Goal: Information Seeking & Learning: Learn about a topic

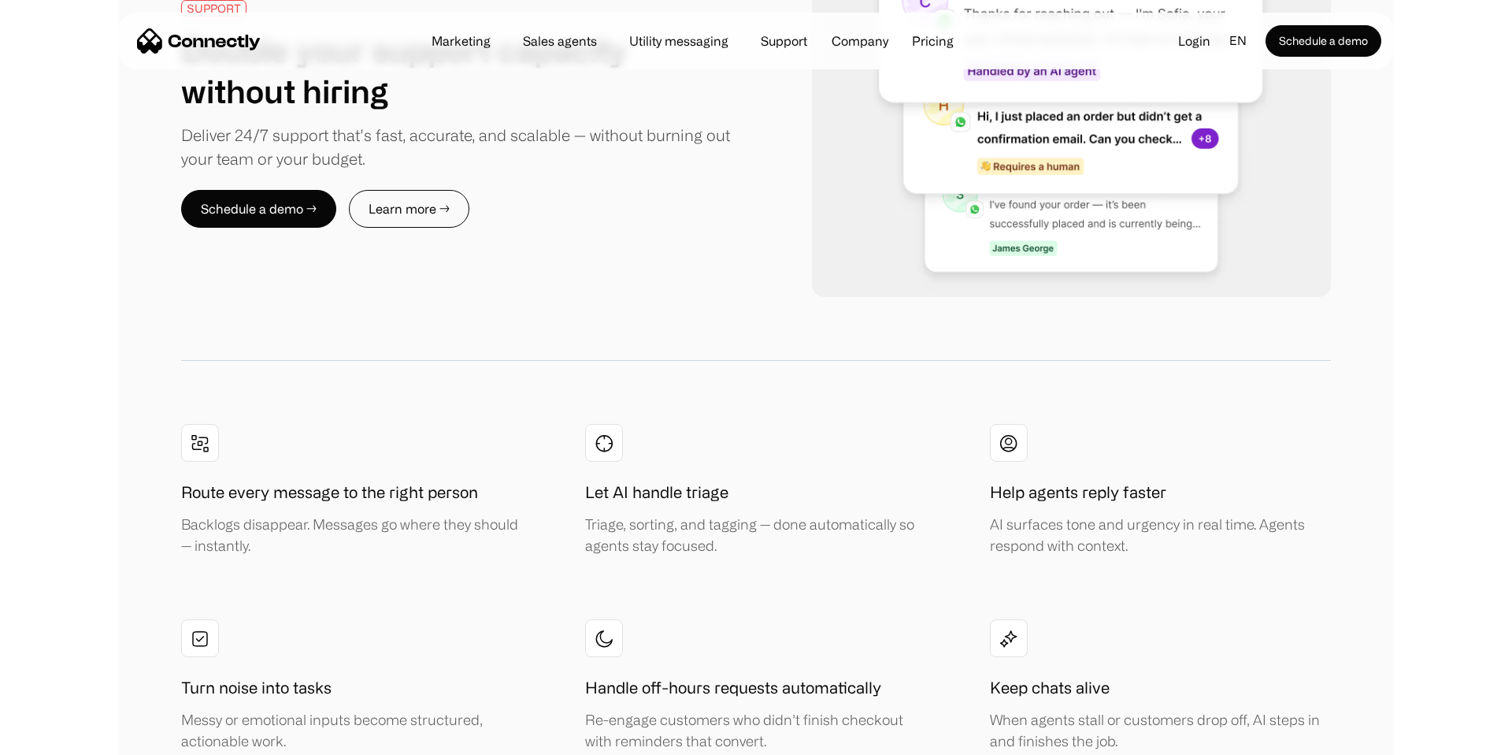
scroll to position [3011, 0]
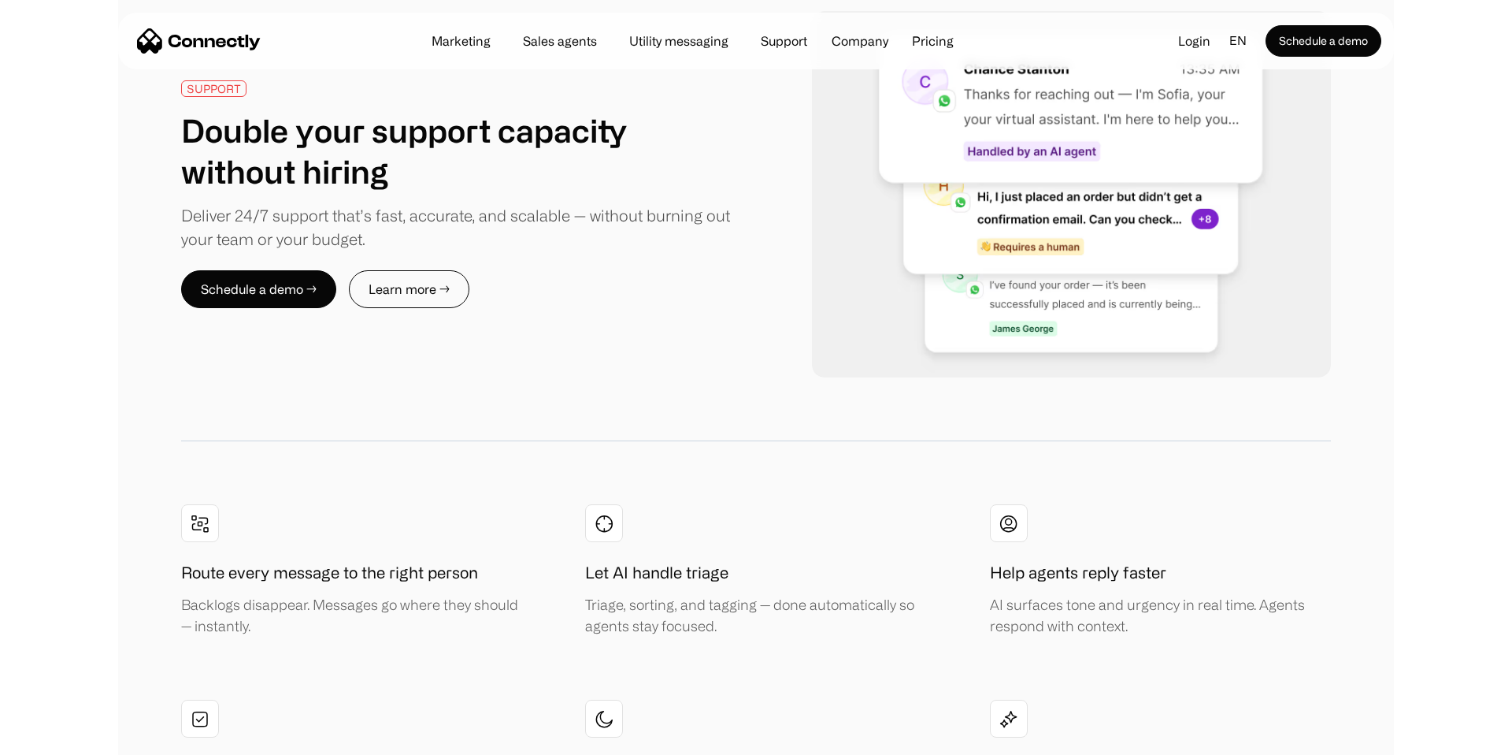
click at [928, 50] on div "Marketing Sales agents Utility messaging Support Company About us Careers Conta…" at bounding box center [692, 41] width 551 height 22
click at [929, 42] on link "Pricing" at bounding box center [932, 41] width 67 height 13
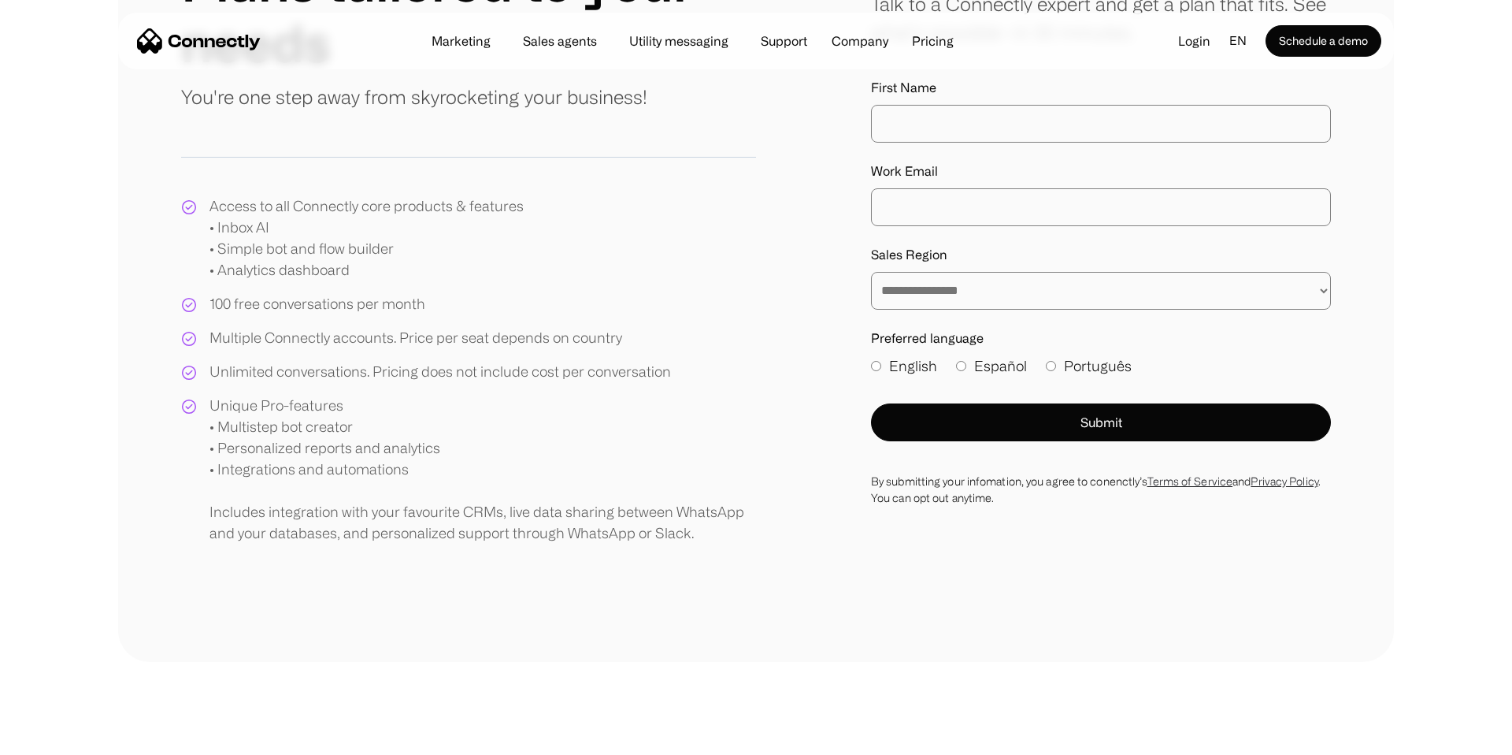
scroll to position [268, 0]
click at [356, 226] on div "Access to all Connectly core products & features • Inbox AI • Simple bot and fl…" at bounding box center [366, 237] width 314 height 85
click at [358, 294] on div "100 free conversations per month" at bounding box center [317, 302] width 216 height 21
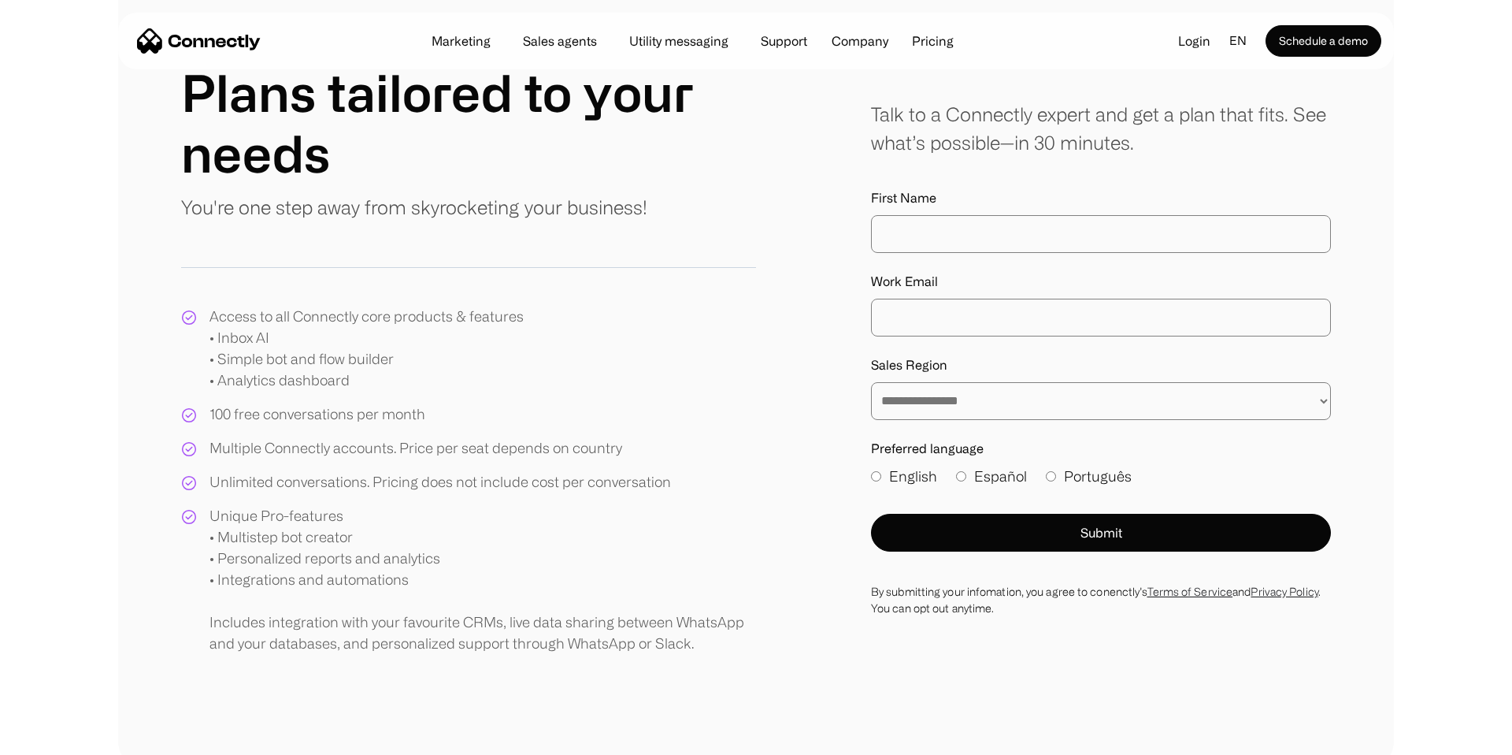
scroll to position [0, 0]
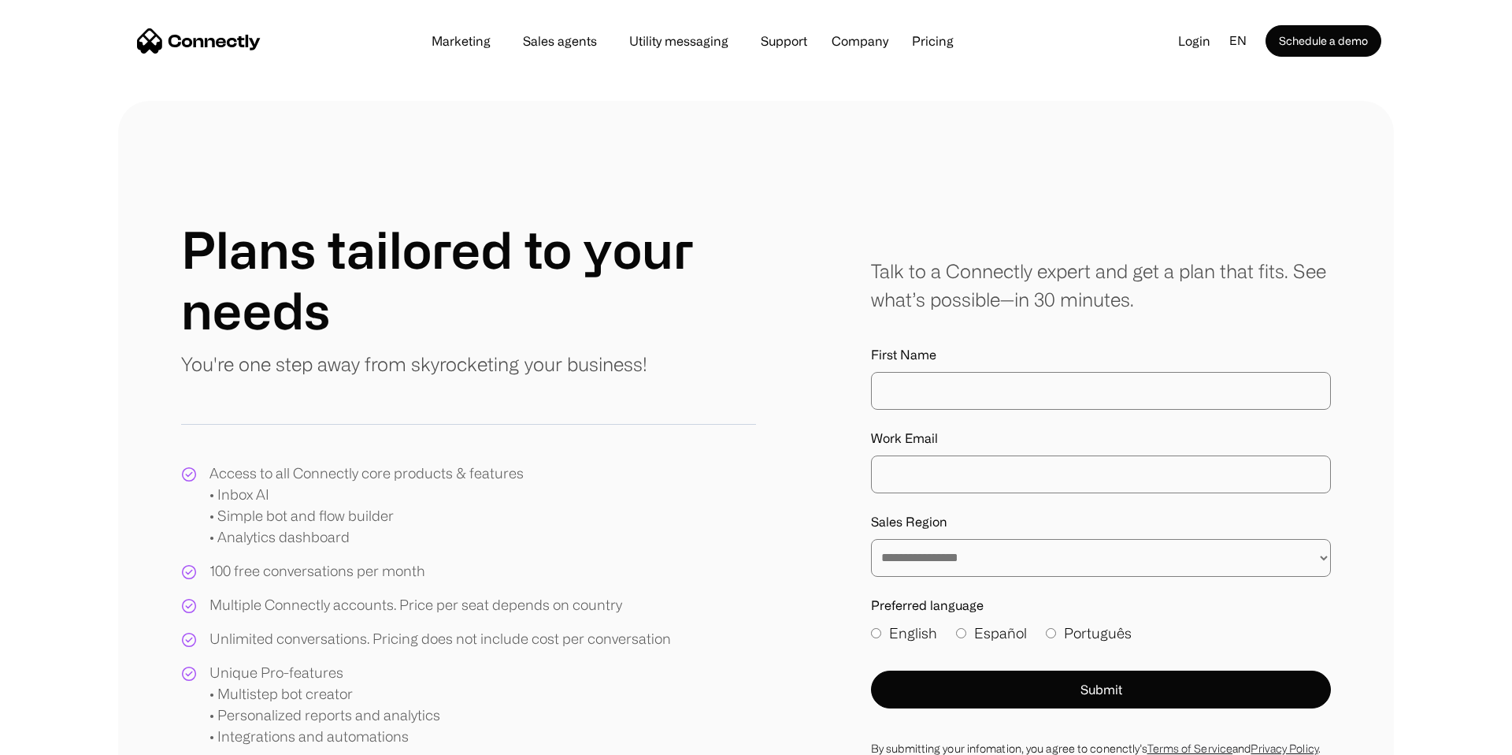
click at [413, 348] on div "Plans tailored to your needs You're one step away from skyrocketing your busine…" at bounding box center [468, 302] width 575 height 167
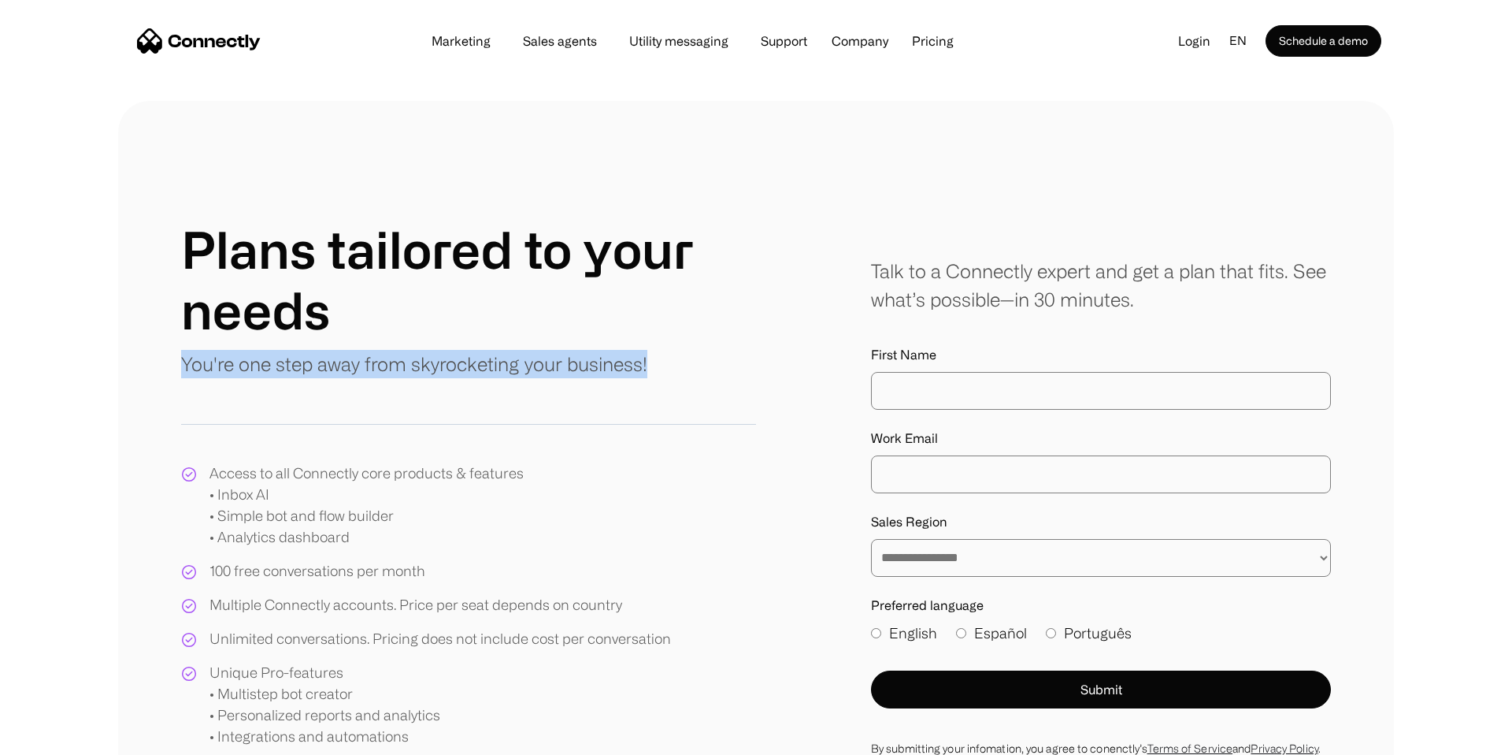
click at [413, 348] on div "Plans tailored to your needs You're one step away from skyrocketing your busine…" at bounding box center [468, 302] width 575 height 167
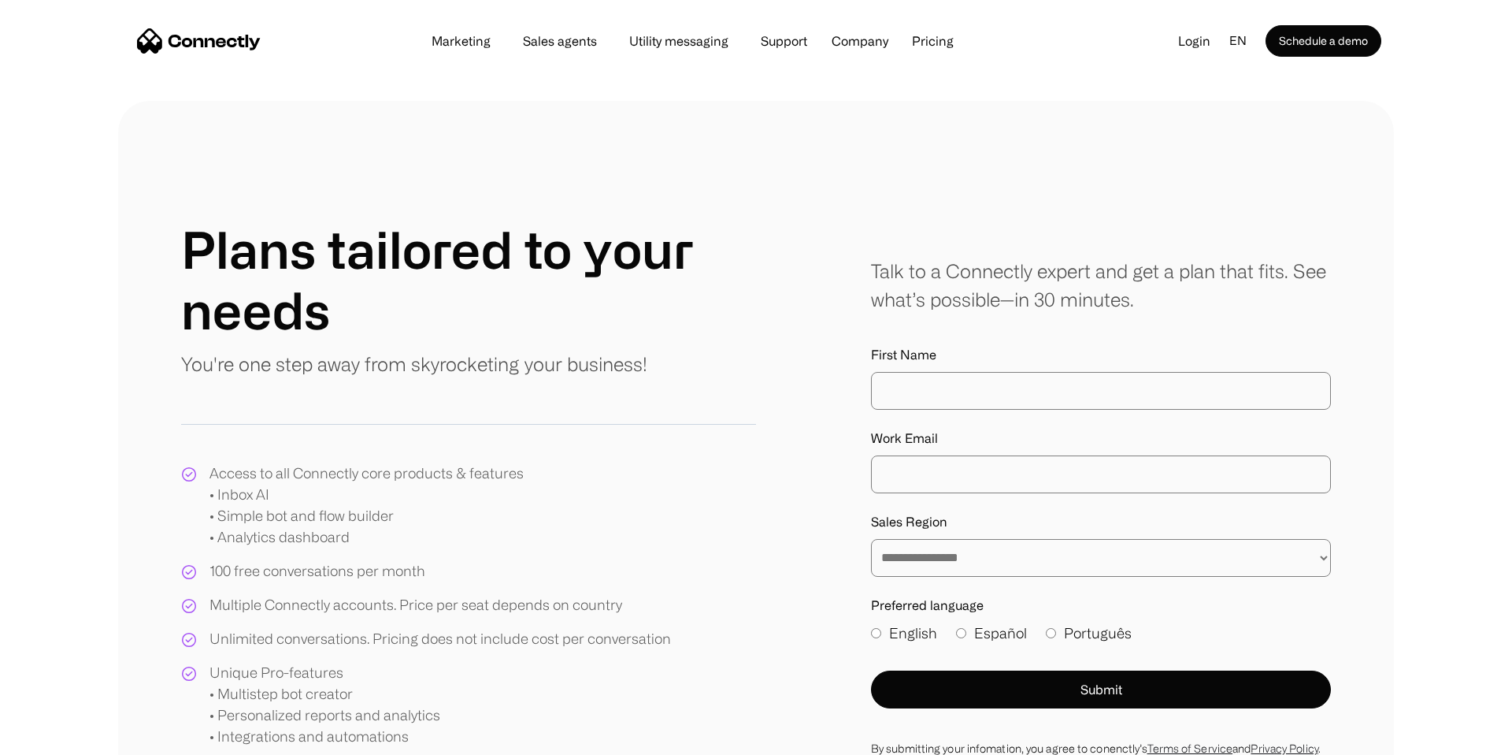
click at [402, 259] on h1 "Plans tailored to your needs" at bounding box center [468, 279] width 575 height 121
click at [847, 300] on div "**********" at bounding box center [756, 514] width 1150 height 591
click at [878, 289] on div "Talk to a Connectly expert and get a plan that fits. See what’s possible—in 30 …" at bounding box center [1101, 285] width 460 height 57
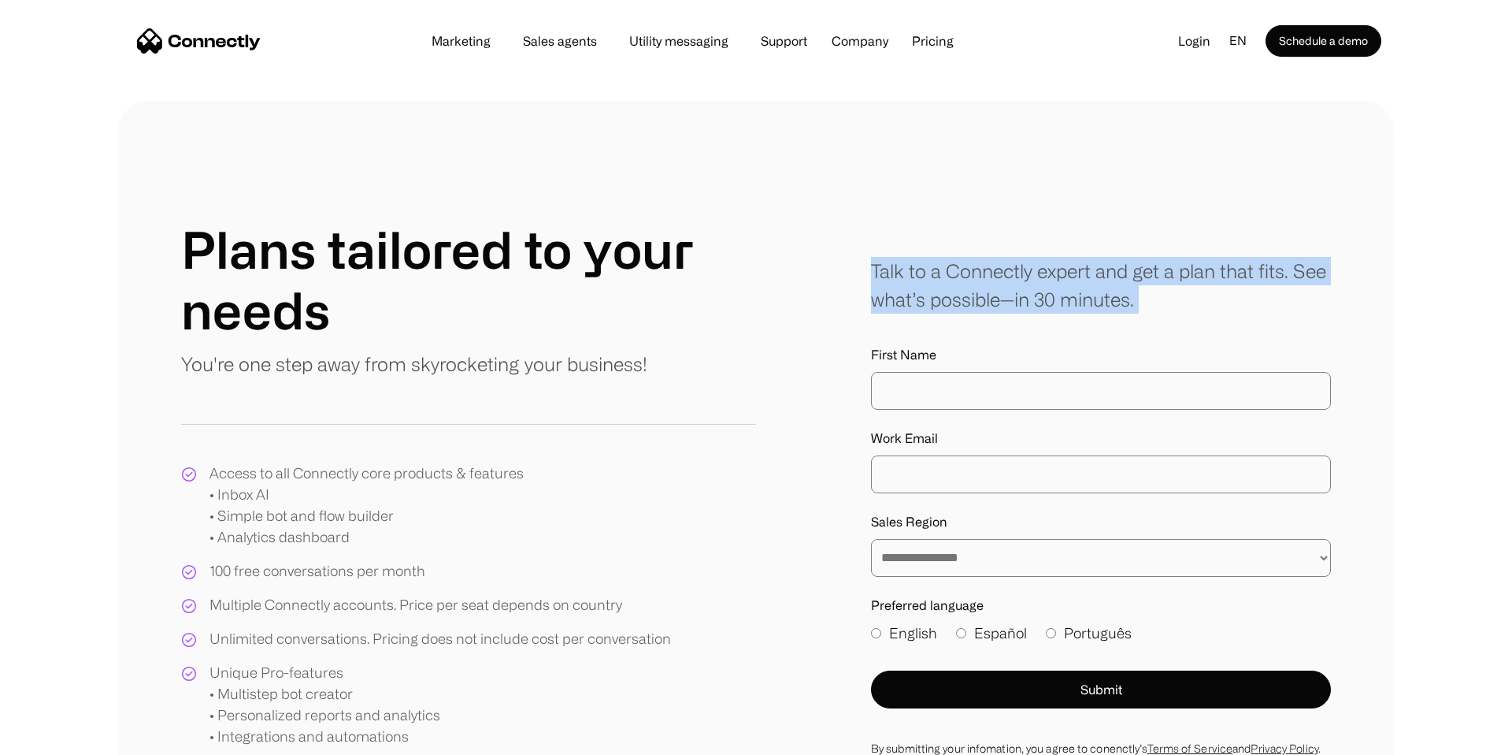
click at [878, 289] on div "Talk to a Connectly expert and get a plan that fits. See what’s possible—in 30 …" at bounding box center [1101, 285] width 460 height 57
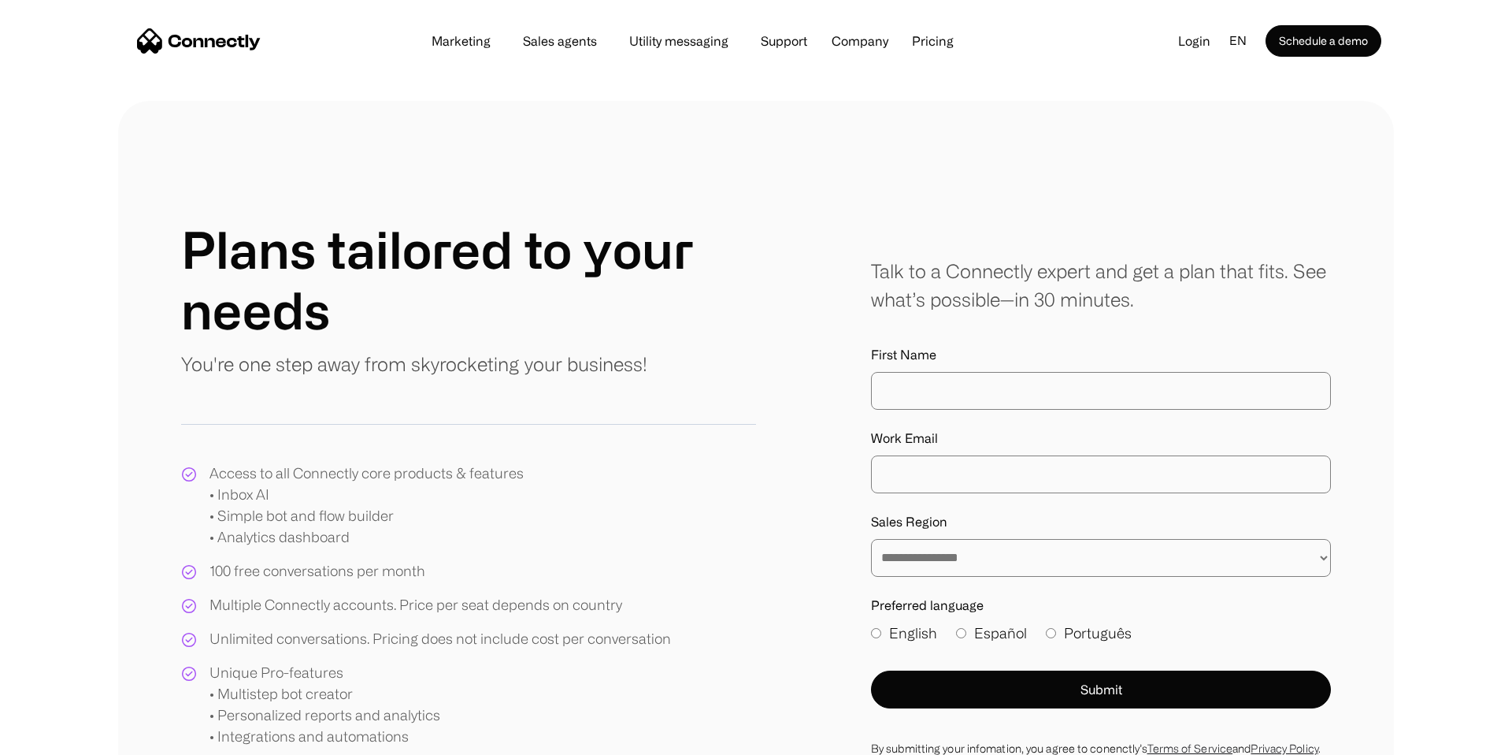
click at [439, 350] on p "You're one step away from skyrocketing your business!" at bounding box center [414, 364] width 466 height 28
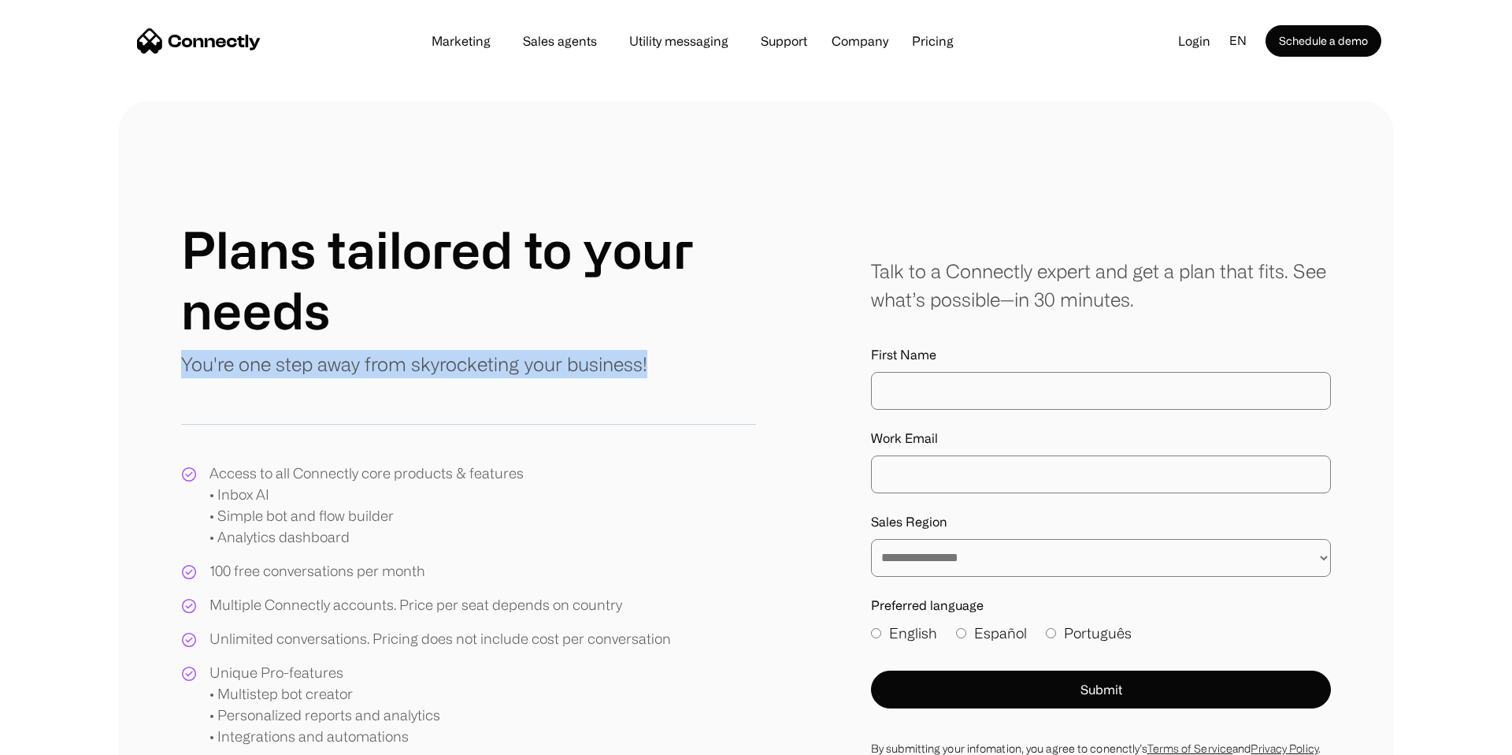
click at [439, 350] on p "You're one step away from skyrocketing your business!" at bounding box center [414, 364] width 466 height 28
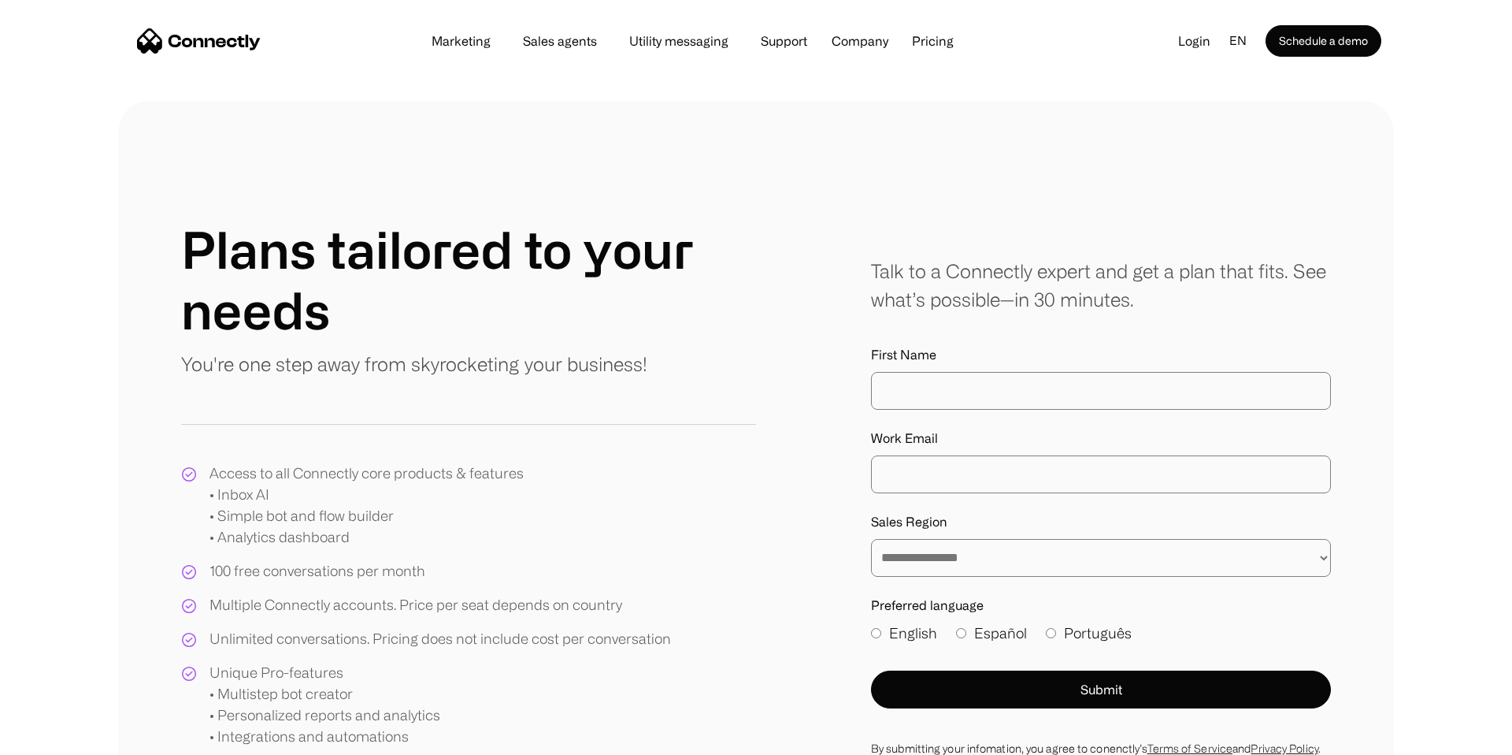
click at [331, 456] on div "Plans tailored to your needs You're one step away from skyrocketing your busine…" at bounding box center [468, 514] width 575 height 591
click at [328, 462] on div "Plans tailored to your needs You're one step away from skyrocketing your busine…" at bounding box center [468, 514] width 575 height 591
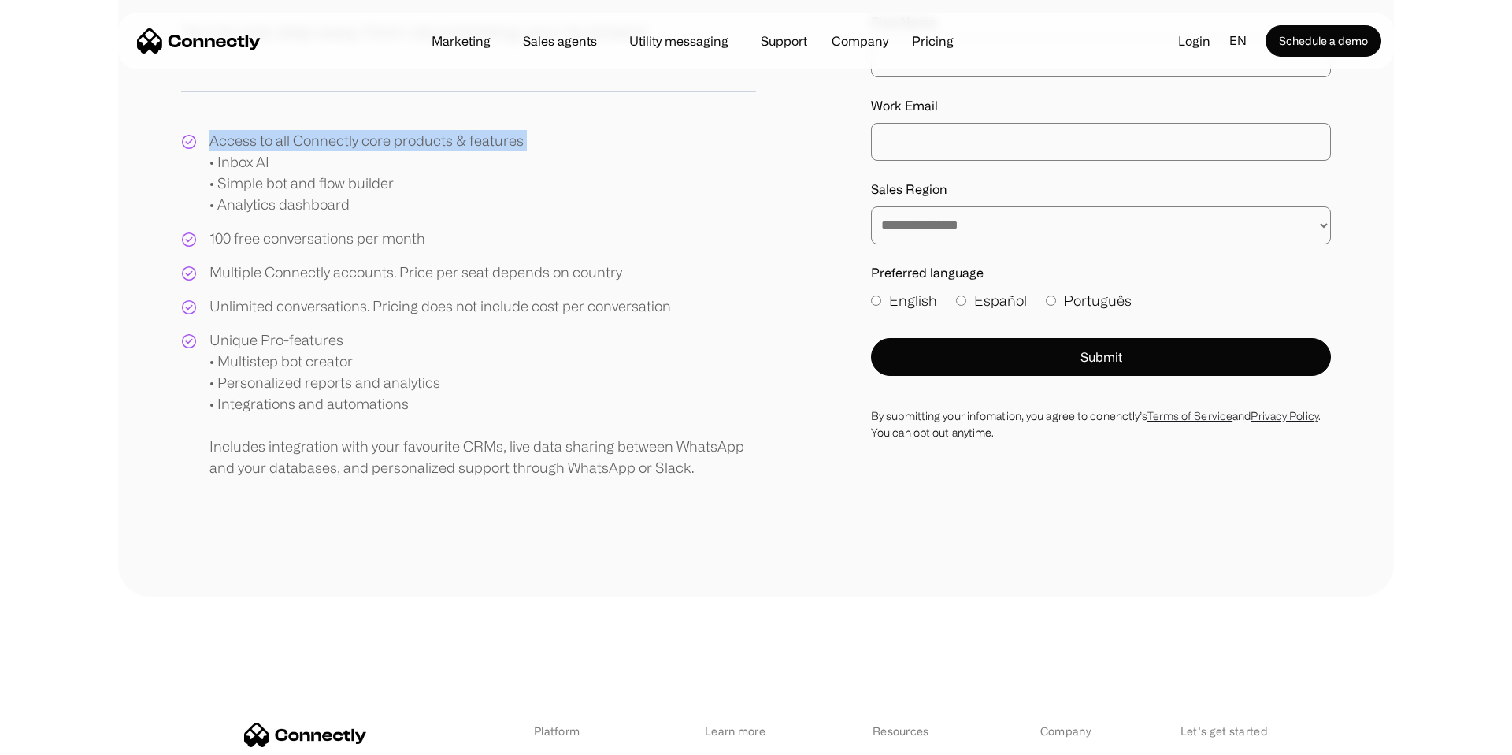
scroll to position [224, 0]
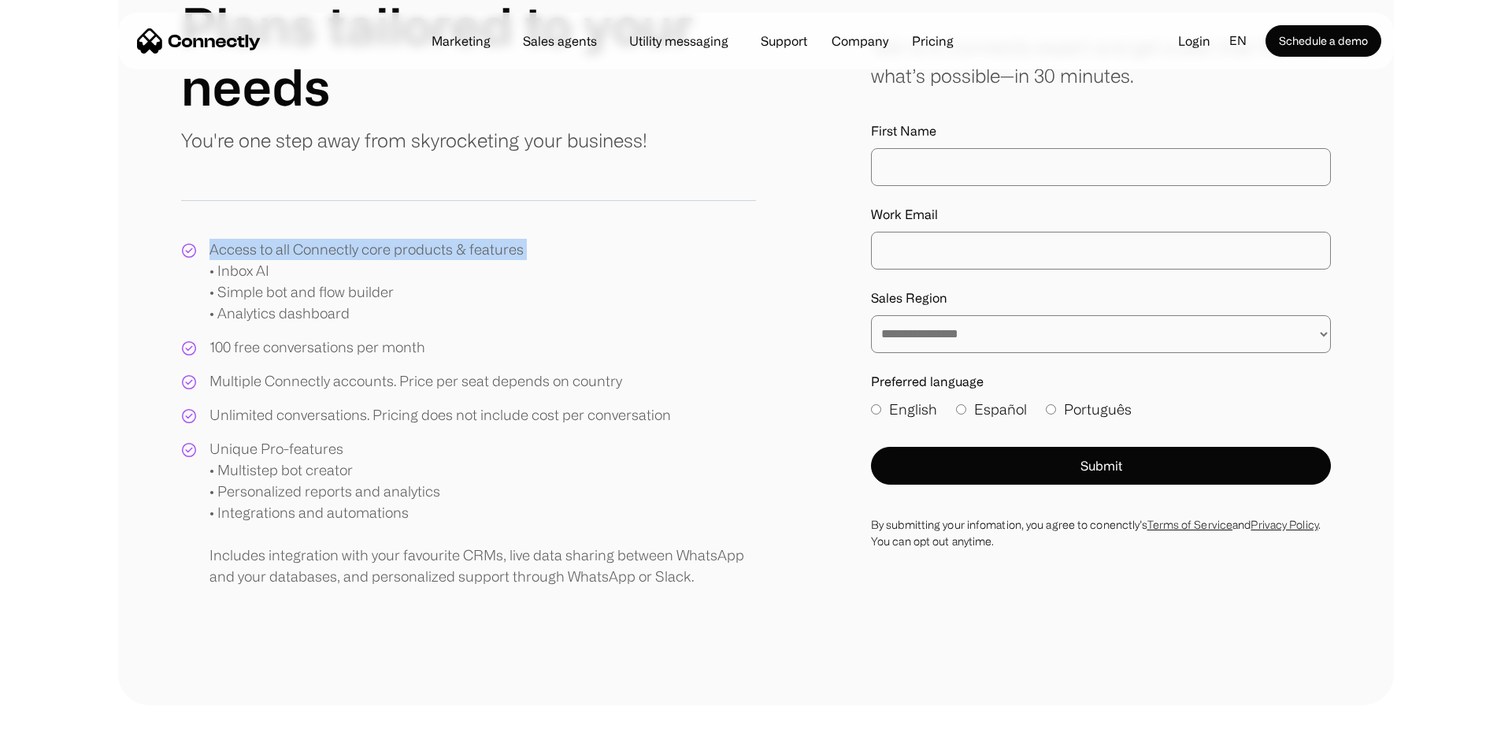
click at [329, 464] on div "Unique Pro-features • Multistep bot creator • Personalized reports and analytic…" at bounding box center [482, 512] width 547 height 149
click at [264, 448] on div "Unique Pro-features • Multistep bot creator • Personalized reports and analytic…" at bounding box center [482, 512] width 547 height 149
click at [220, 450] on div "Unique Pro-features • Multistep bot creator • Personalized reports and analytic…" at bounding box center [482, 512] width 547 height 149
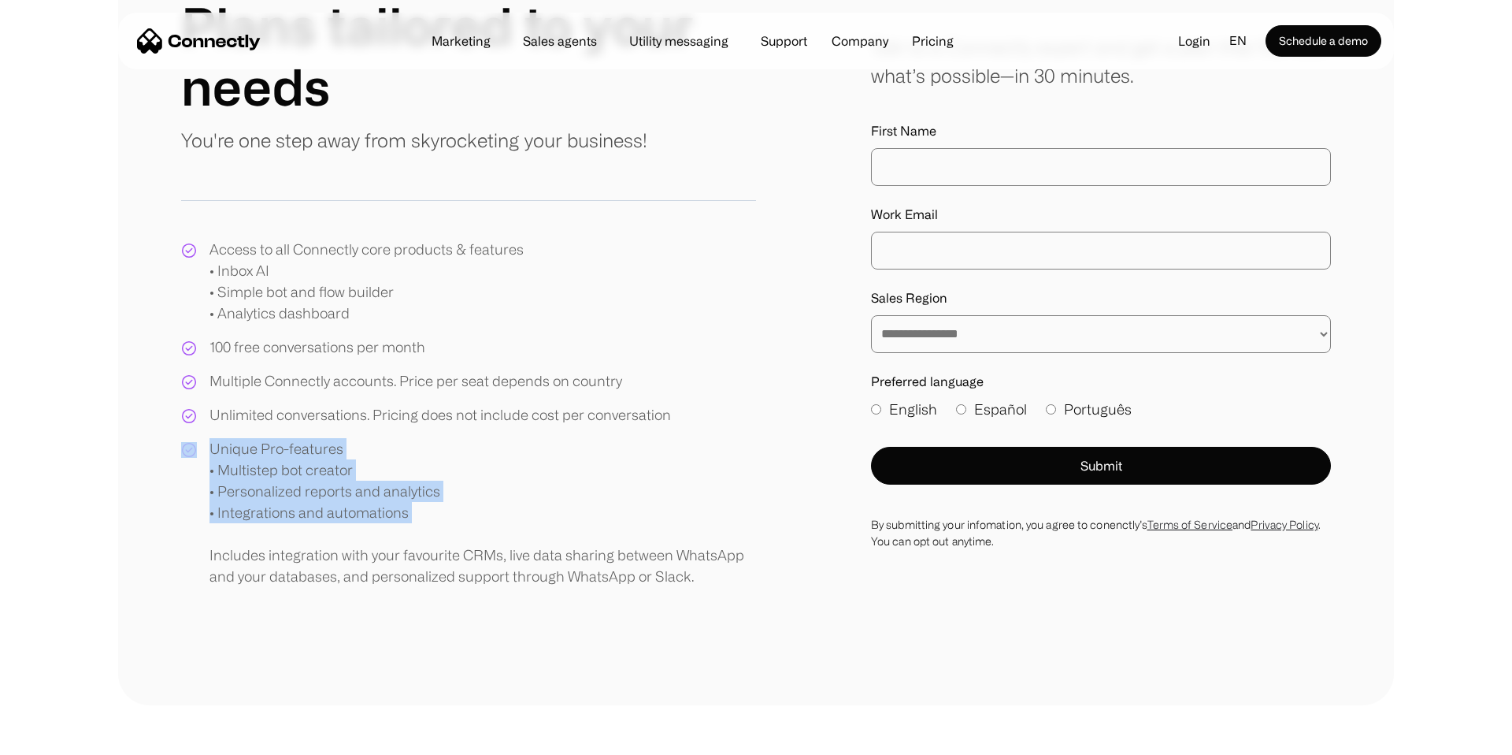
drag, startPoint x: 201, startPoint y: 441, endPoint x: 433, endPoint y: 532, distance: 249.7
click at [433, 532] on div "Unique Pro-features • Multistep bot creator • Personalized reports and analytic…" at bounding box center [468, 512] width 575 height 149
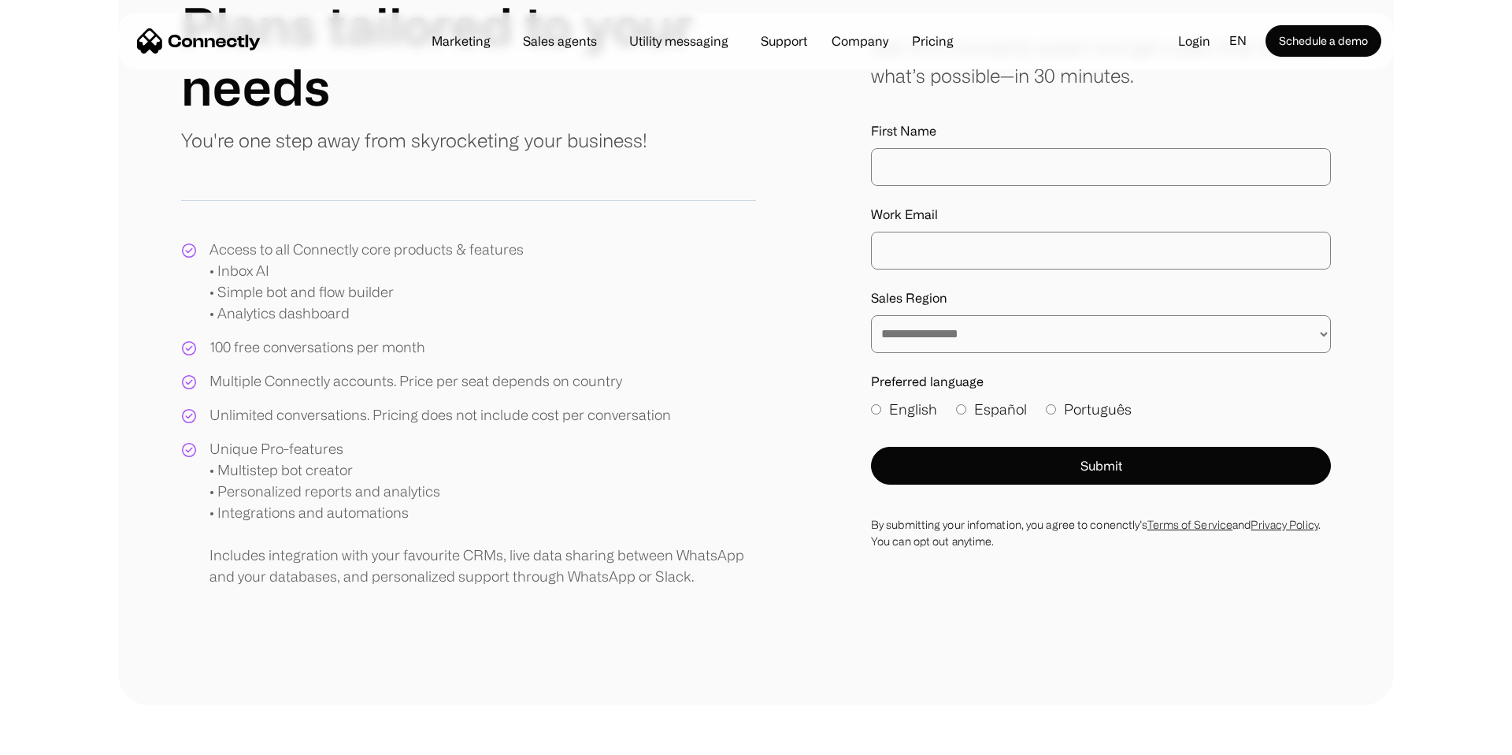
click at [486, 563] on div "Unique Pro-features • Multistep bot creator • Personalized reports and analytic…" at bounding box center [482, 512] width 547 height 149
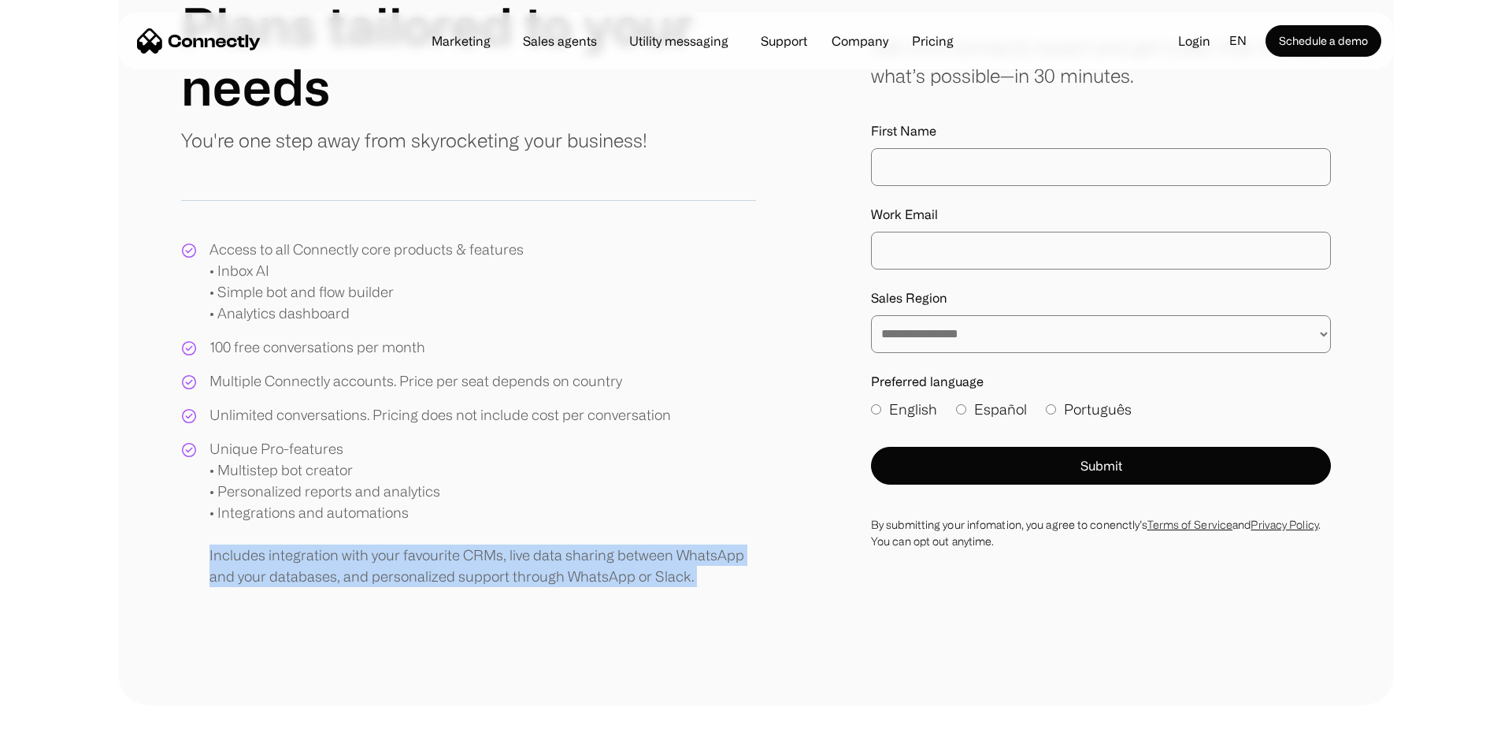
click at [486, 563] on div "Unique Pro-features • Multistep bot creator • Personalized reports and analytic…" at bounding box center [482, 512] width 547 height 149
click at [738, 604] on div "**********" at bounding box center [756, 291] width 1276 height 828
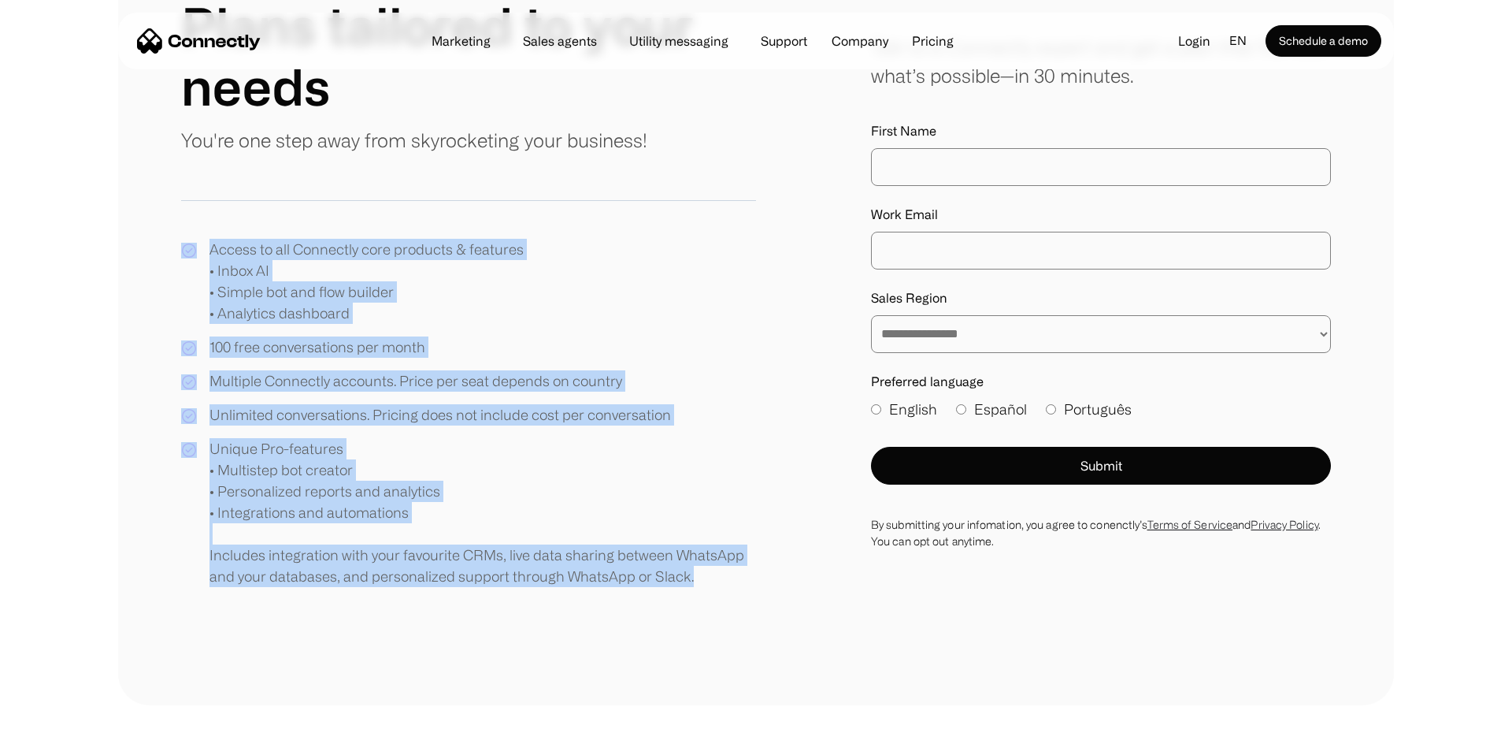
drag, startPoint x: 712, startPoint y: 581, endPoint x: 113, endPoint y: 245, distance: 686.6
click at [113, 245] on div "**********" at bounding box center [756, 291] width 1512 height 828
